Goal: Information Seeking & Learning: Learn about a topic

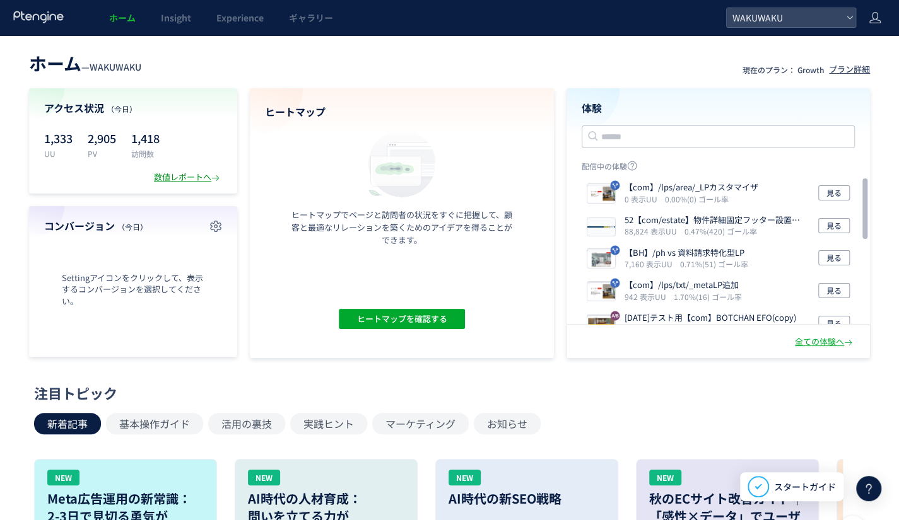
click at [210, 180] on div "数値レポートへ" at bounding box center [188, 178] width 68 height 12
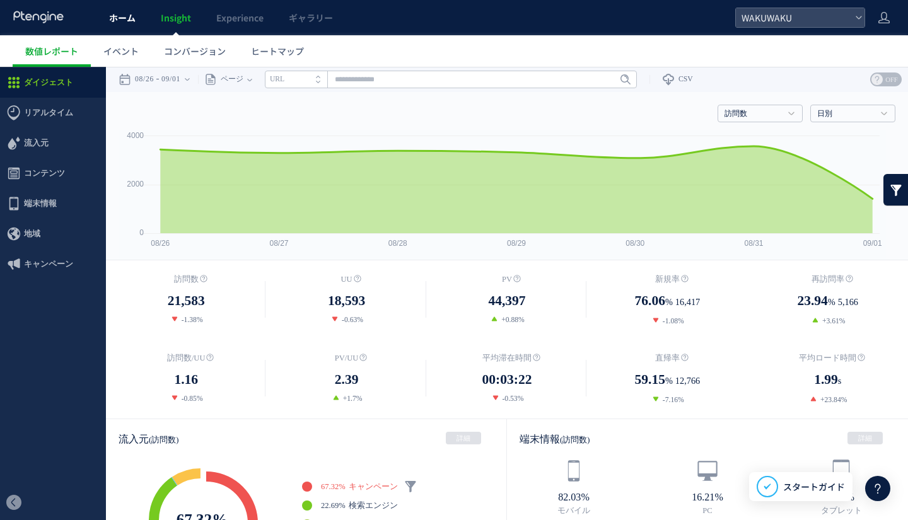
click at [105, 18] on link "ホーム" at bounding box center [123, 17] width 52 height 35
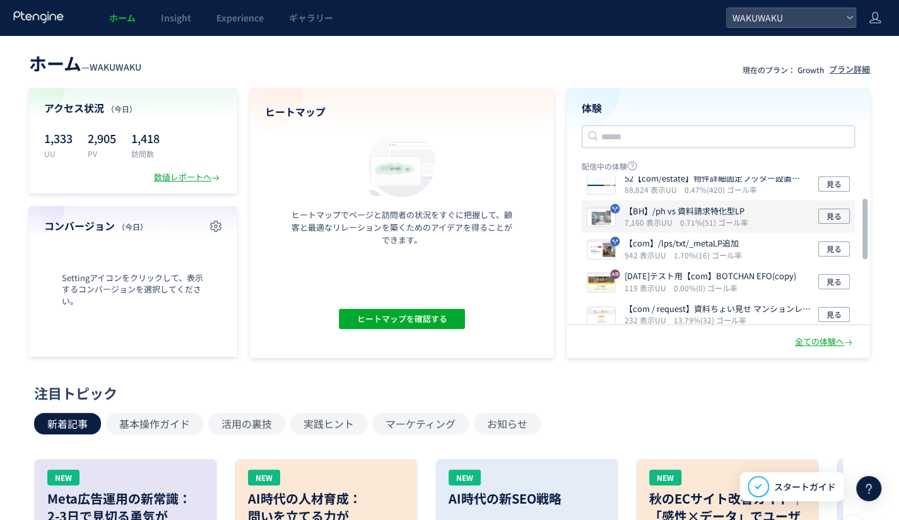
scroll to position [52, 0]
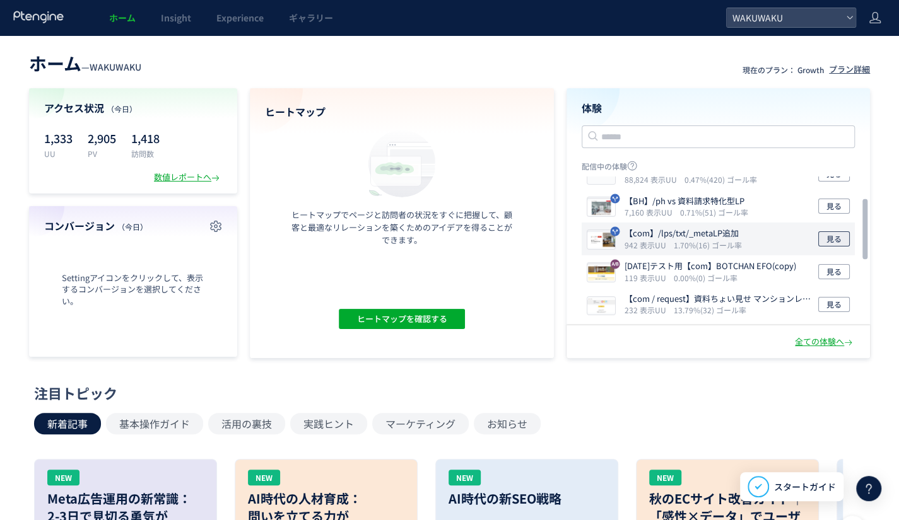
click at [833, 239] on span "見る" at bounding box center [833, 238] width 15 height 15
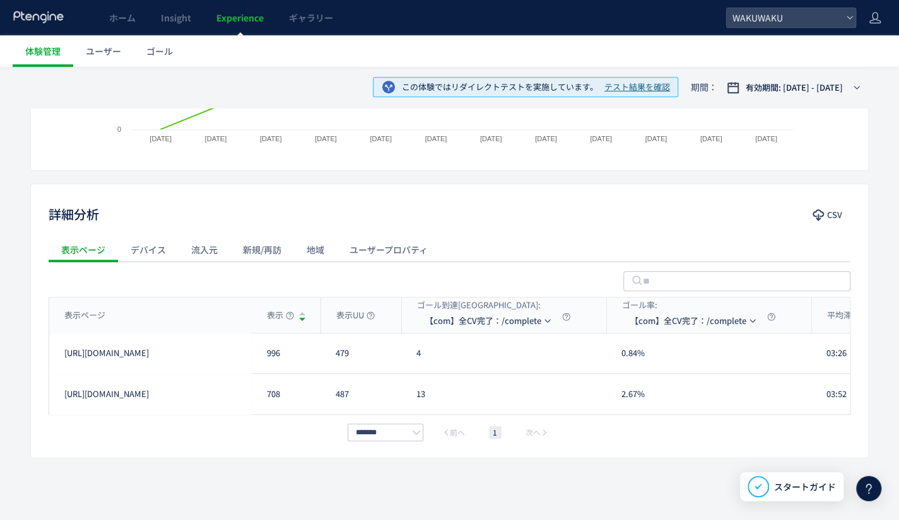
click at [209, 245] on div "流入元" at bounding box center [204, 249] width 52 height 25
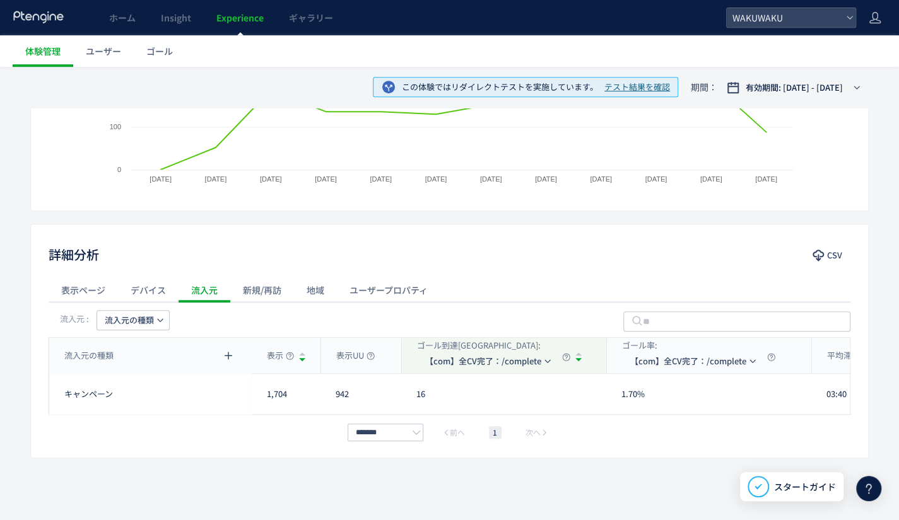
click at [144, 288] on div "デバイス" at bounding box center [148, 290] width 61 height 25
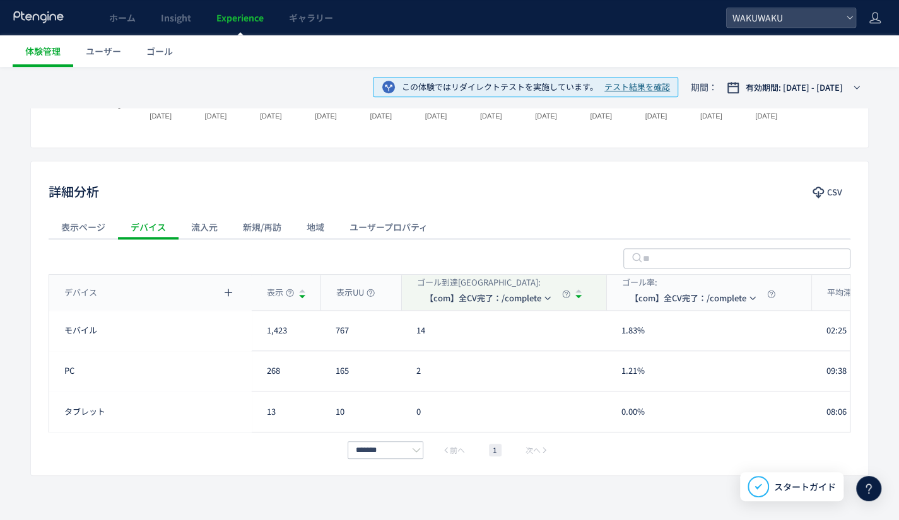
scroll to position [389, 0]
click at [315, 223] on div "地域" at bounding box center [315, 226] width 43 height 25
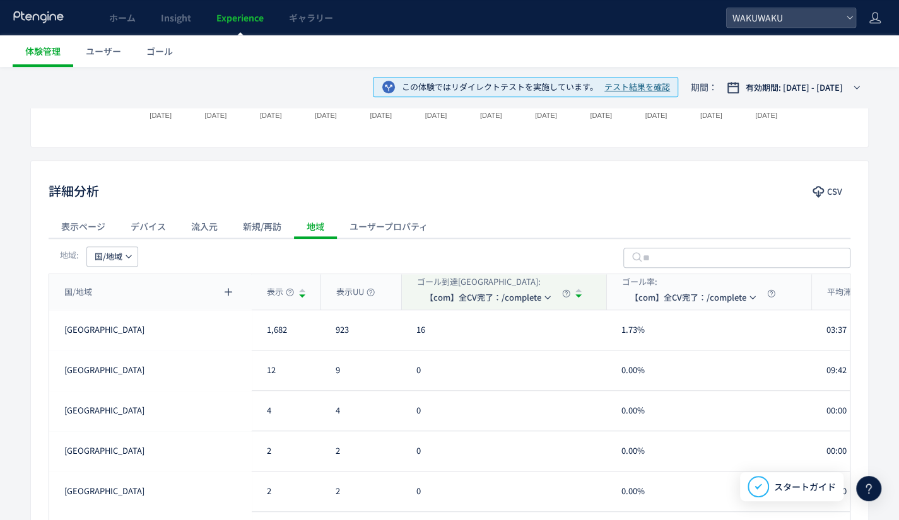
click at [73, 237] on div "表示ページ" at bounding box center [83, 226] width 69 height 25
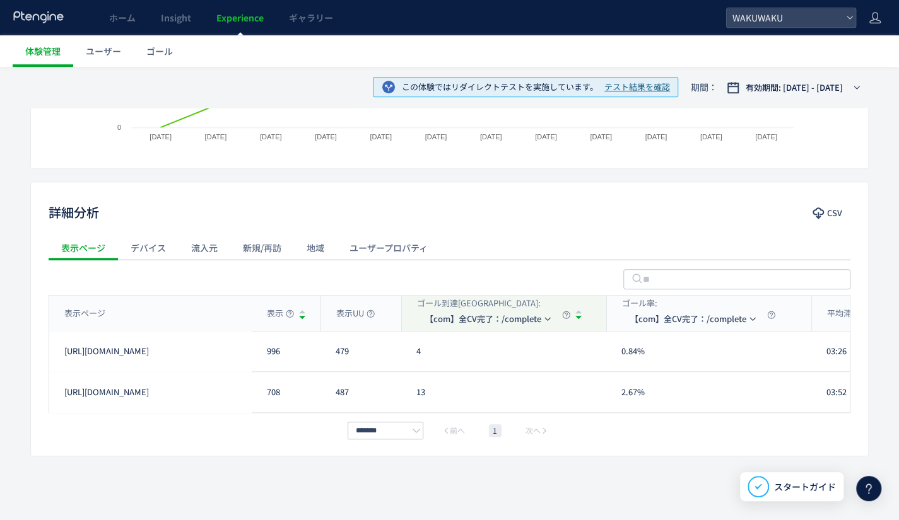
scroll to position [365, 0]
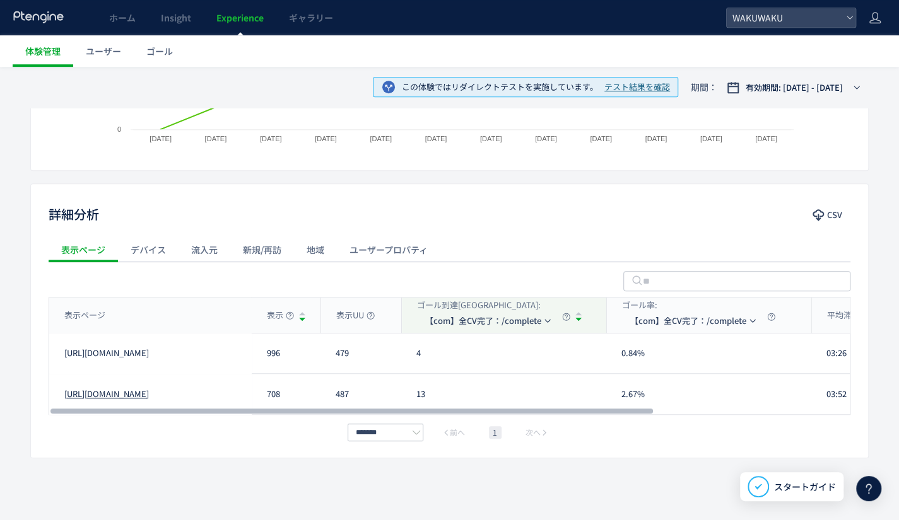
drag, startPoint x: 225, startPoint y: 393, endPoint x: 101, endPoint y: 398, distance: 123.7
click at [101, 398] on div "[URL][DOMAIN_NAME]" at bounding box center [150, 394] width 202 height 40
click at [101, 393] on link "[URL][DOMAIN_NAME]" at bounding box center [106, 395] width 85 height 12
click at [149, 351] on link "[URL][DOMAIN_NAME]" at bounding box center [106, 354] width 85 height 12
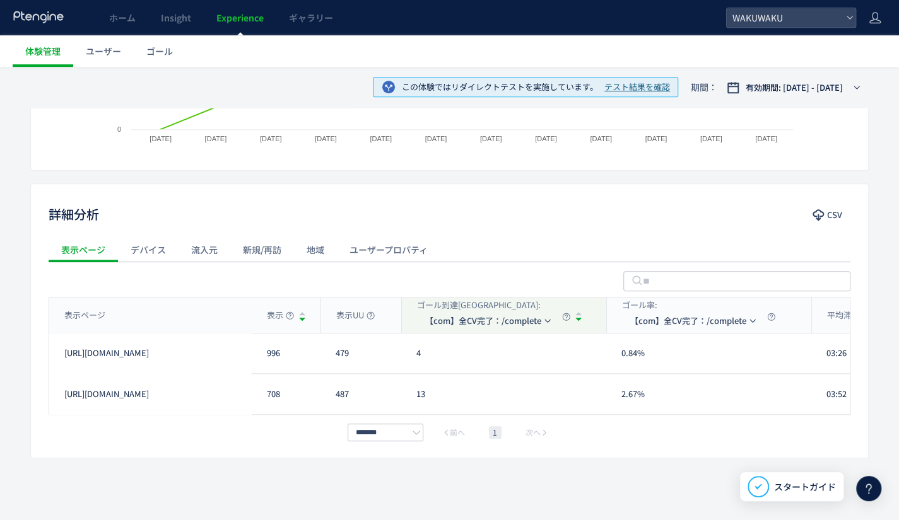
click at [535, 204] on div "詳細分析 CSV" at bounding box center [449, 215] width 837 height 23
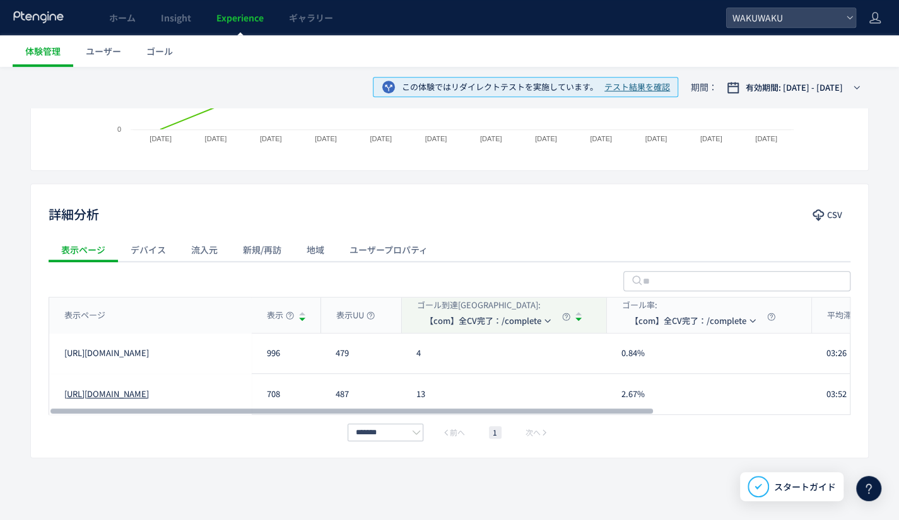
click at [149, 390] on link "[URL][DOMAIN_NAME]" at bounding box center [106, 395] width 85 height 12
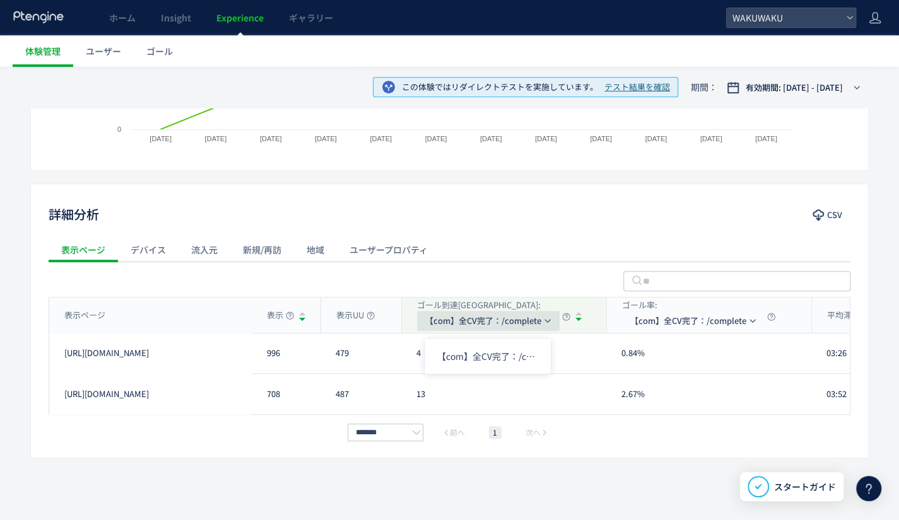
click at [497, 315] on span "【com】全CV完了：/complete" at bounding box center [483, 321] width 116 height 20
click at [478, 205] on div "詳細分析 CSV" at bounding box center [449, 215] width 837 height 23
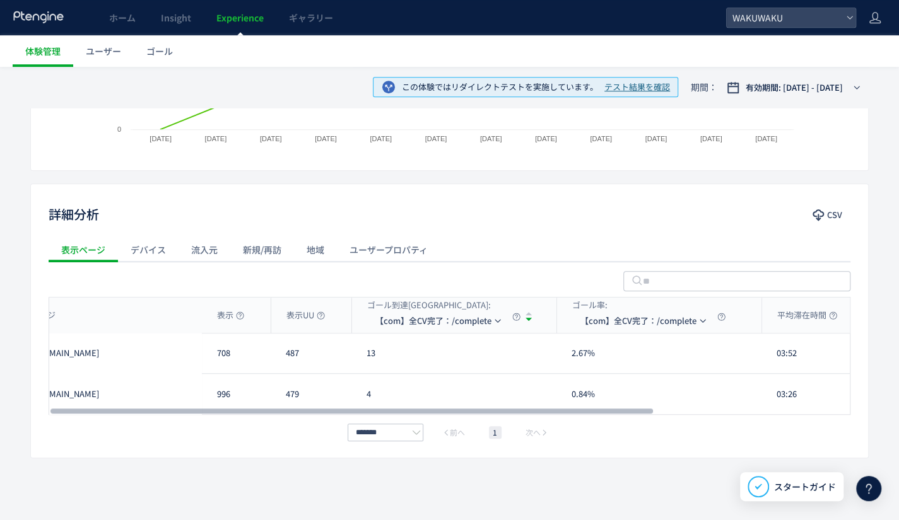
scroll to position [0, 0]
